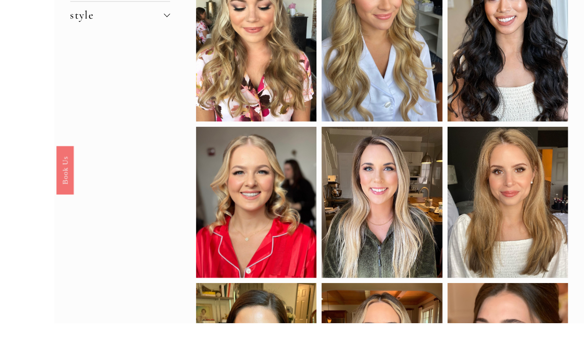
scroll to position [185, 0]
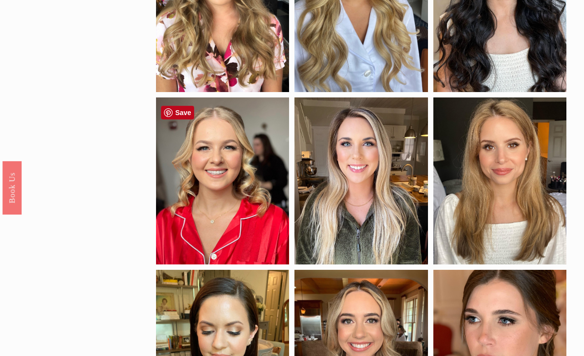
click at [231, 166] on div at bounding box center [222, 180] width 133 height 166
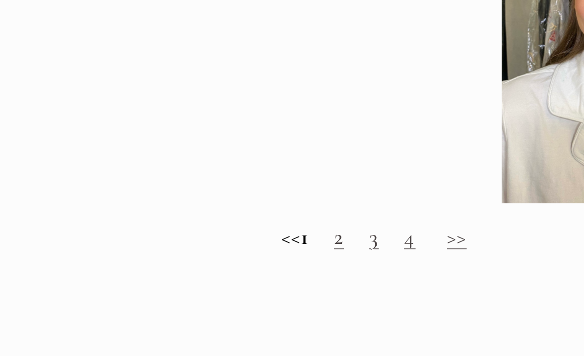
scroll to position [747, 0]
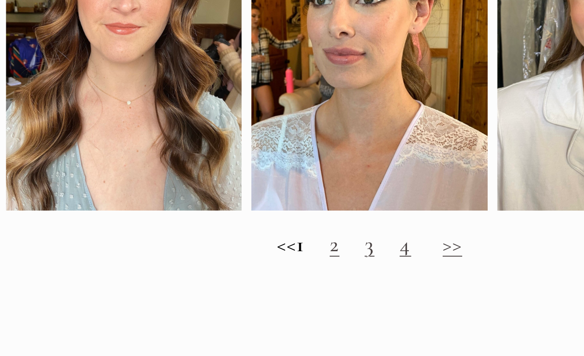
click at [339, 264] on link "2" at bounding box center [341, 271] width 5 height 15
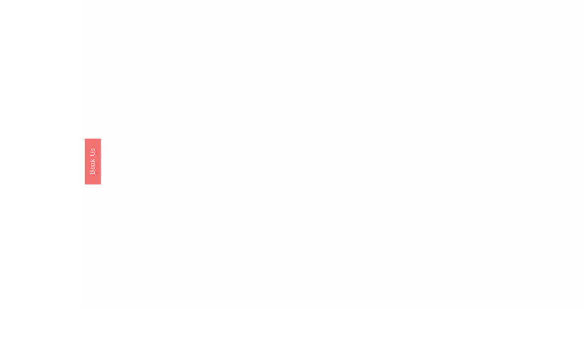
scroll to position [672, 0]
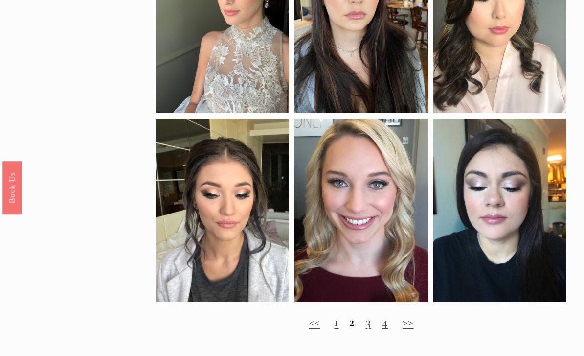
click at [370, 326] on link "3" at bounding box center [368, 321] width 5 height 15
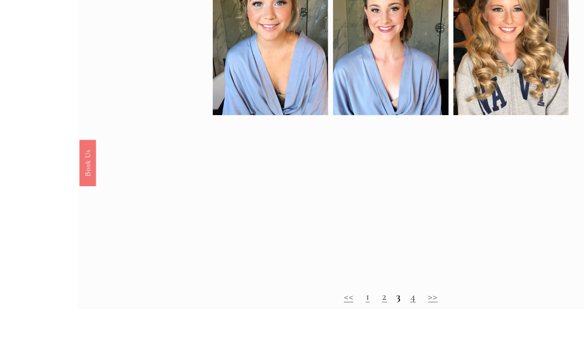
scroll to position [762, 0]
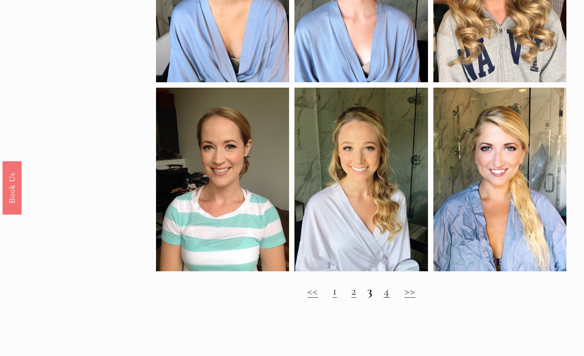
click at [384, 294] on link "4" at bounding box center [386, 290] width 6 height 15
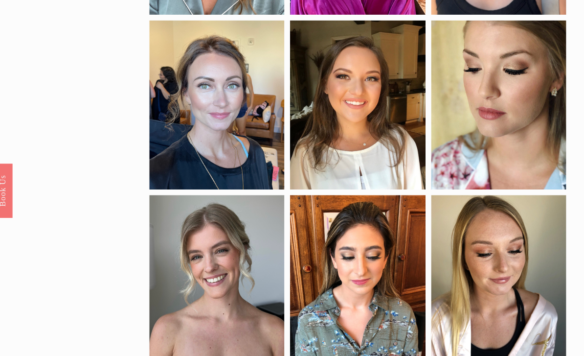
scroll to position [256, 0]
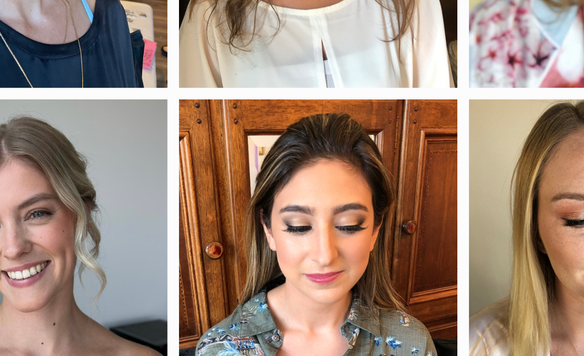
click at [294, 173] on div at bounding box center [360, 264] width 133 height 183
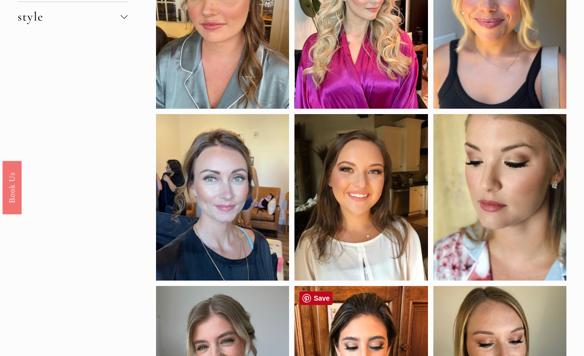
scroll to position [0, 0]
